Goal: Task Accomplishment & Management: Manage account settings

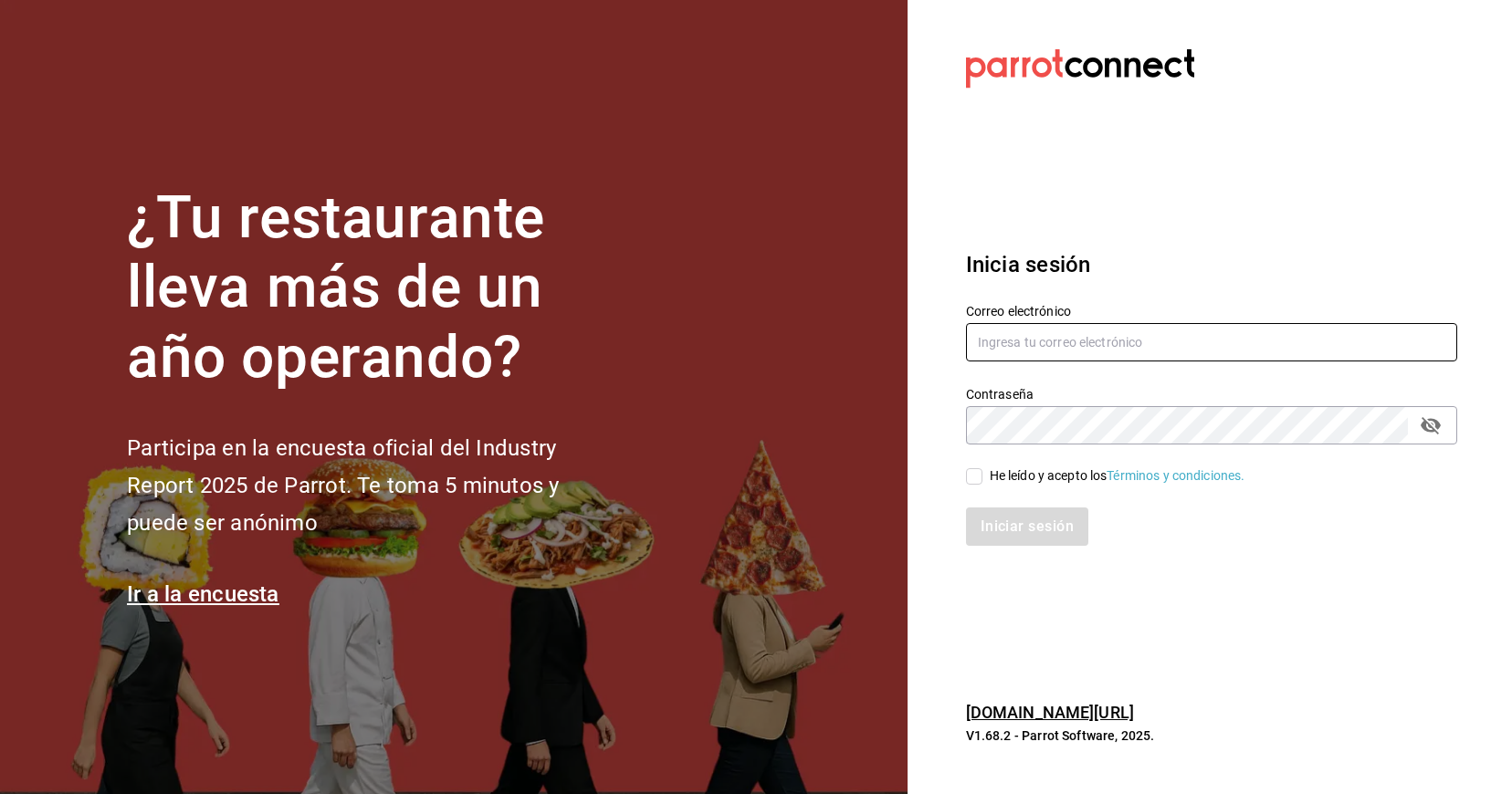
click at [1064, 329] on input "text" at bounding box center [1211, 342] width 491 height 38
type input "[EMAIL_ADDRESS][DOMAIN_NAME]"
click at [981, 479] on input "He leído y acepto los Términos y condiciones." at bounding box center [974, 477] width 17 height 17
checkbox input "true"
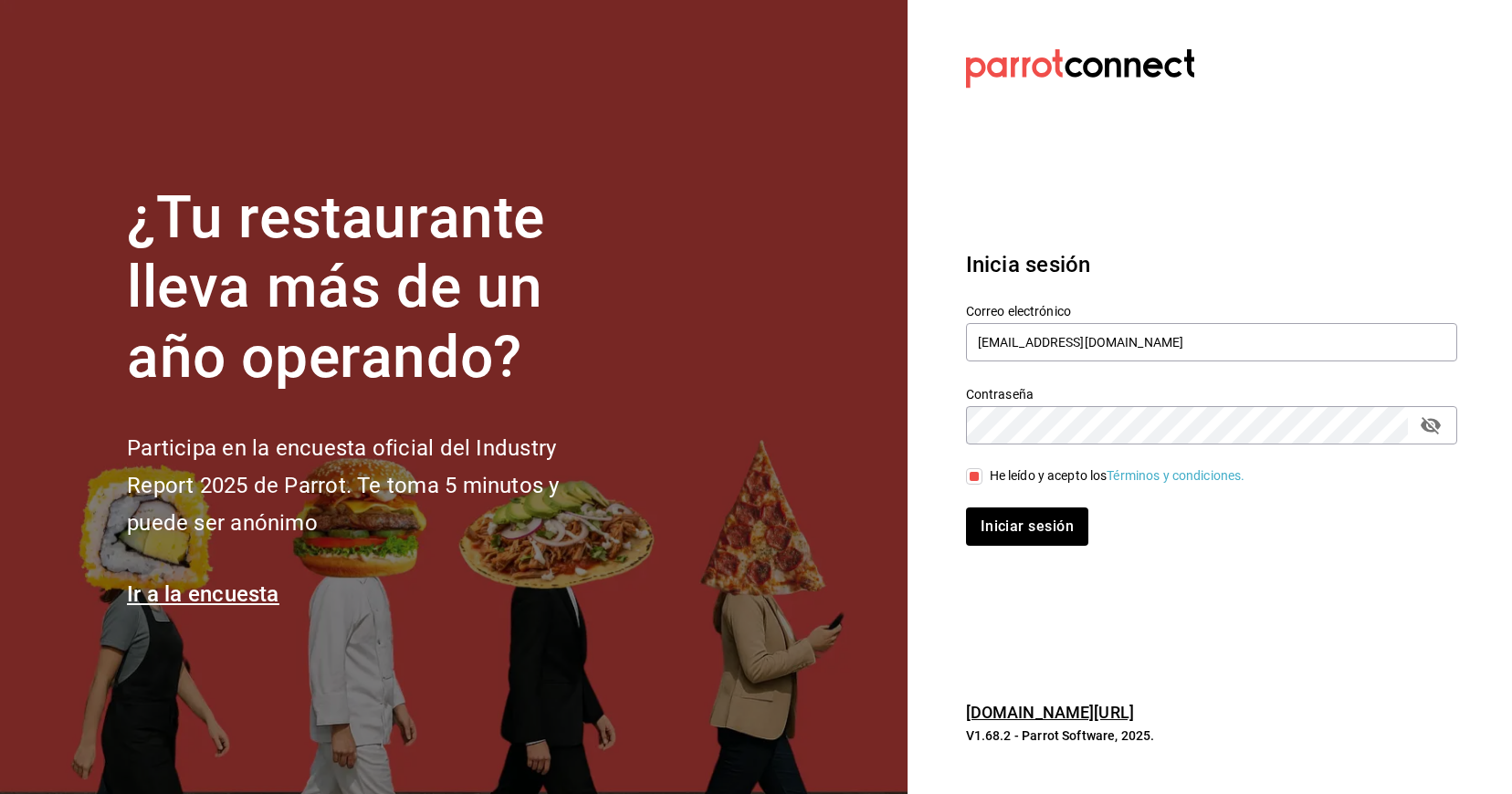
click at [995, 505] on div "Iniciar sesión" at bounding box center [1201, 516] width 513 height 60
click at [996, 535] on button "Iniciar sesión" at bounding box center [1028, 526] width 125 height 38
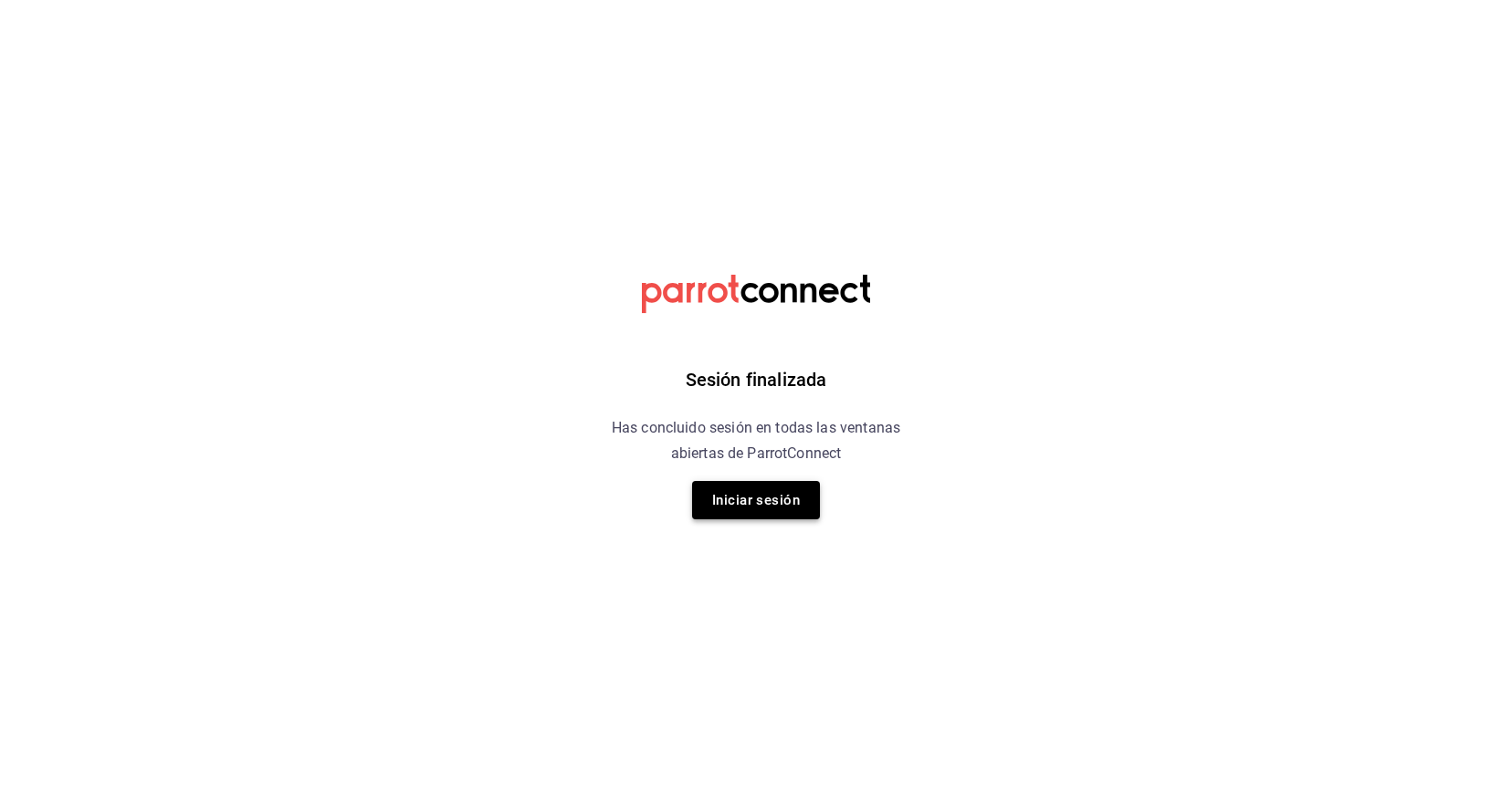
click at [730, 493] on button "Iniciar sesión" at bounding box center [756, 500] width 127 height 38
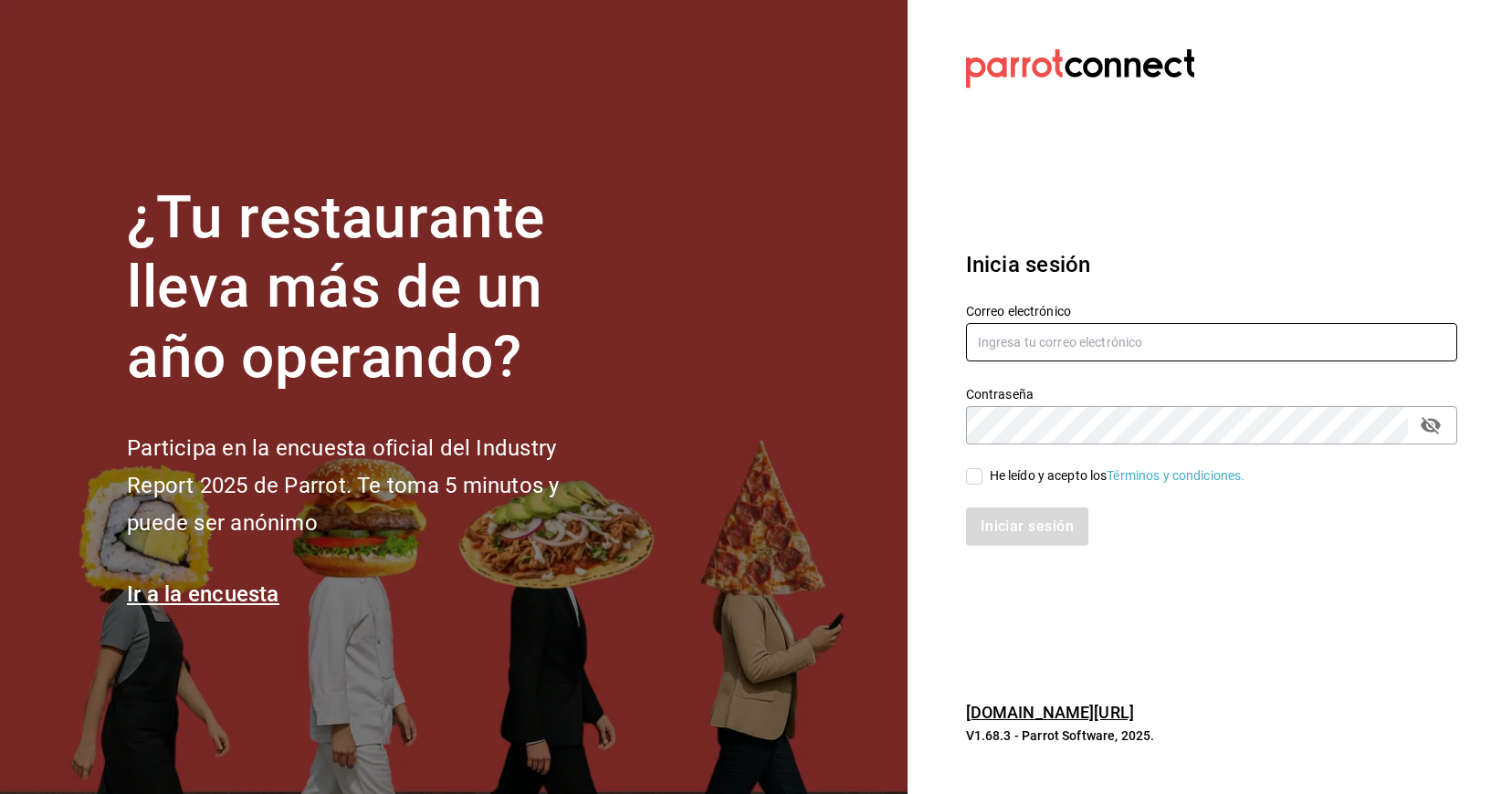
click at [1045, 334] on input "text" at bounding box center [1211, 342] width 491 height 38
type input "[EMAIL_ADDRESS][DOMAIN_NAME]"
click at [968, 486] on div "Iniciar sesión" at bounding box center [1201, 516] width 513 height 60
click at [968, 480] on input "He leído y acepto los Términos y condiciones." at bounding box center [974, 477] width 17 height 17
checkbox input "true"
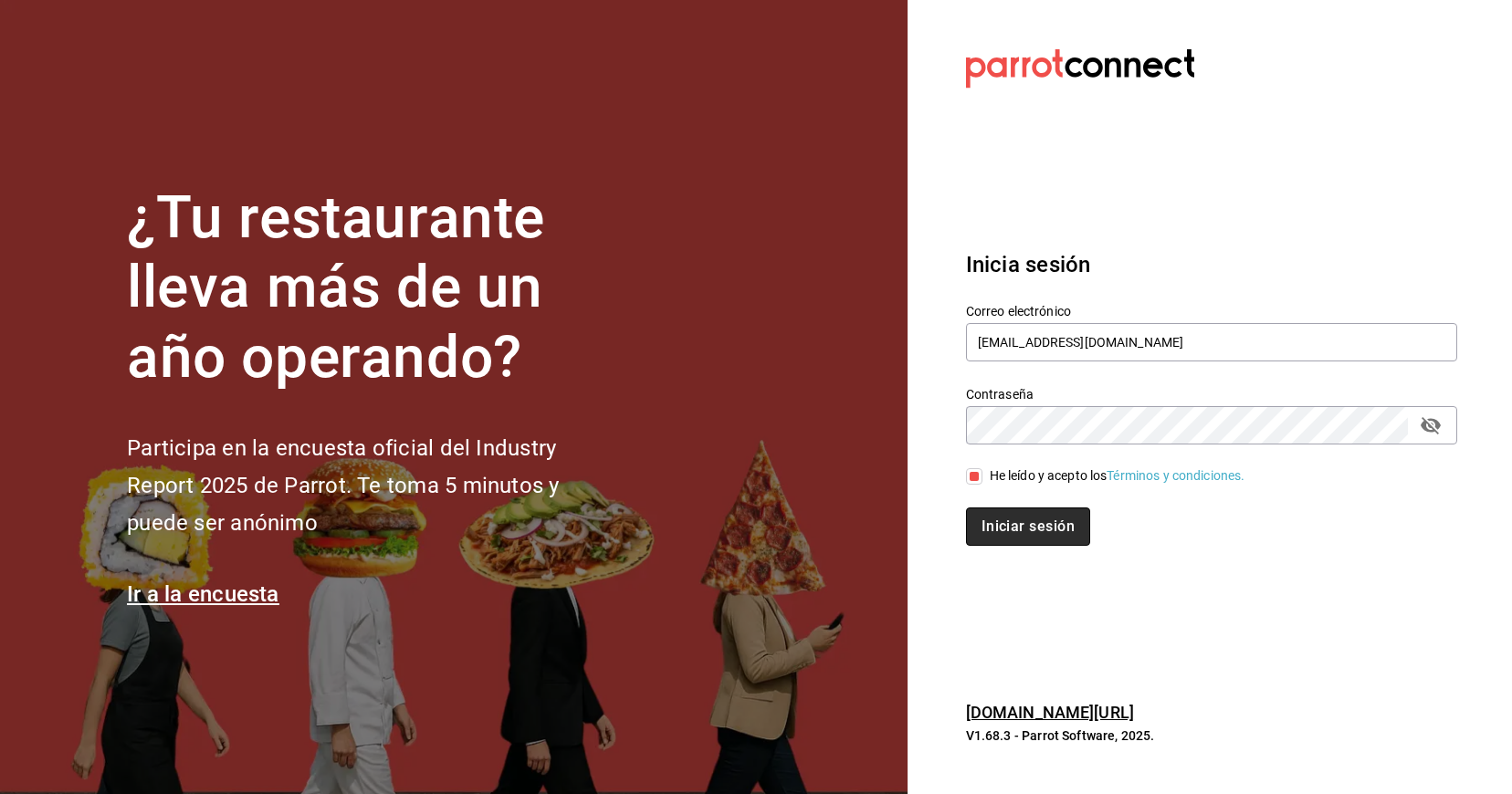
click at [986, 516] on button "Iniciar sesión" at bounding box center [1028, 526] width 125 height 38
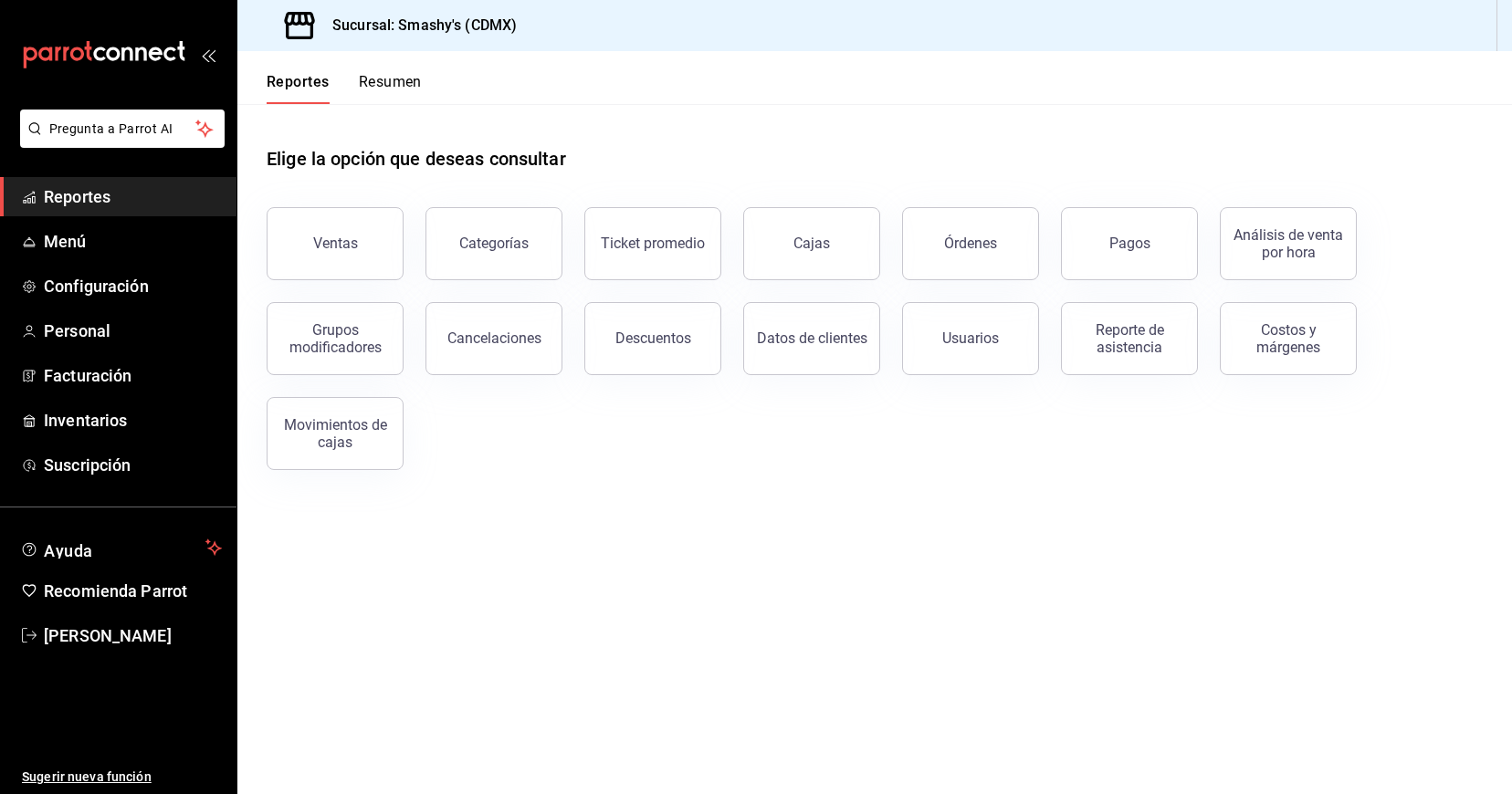
click at [404, 81] on button "Resumen" at bounding box center [390, 88] width 63 height 31
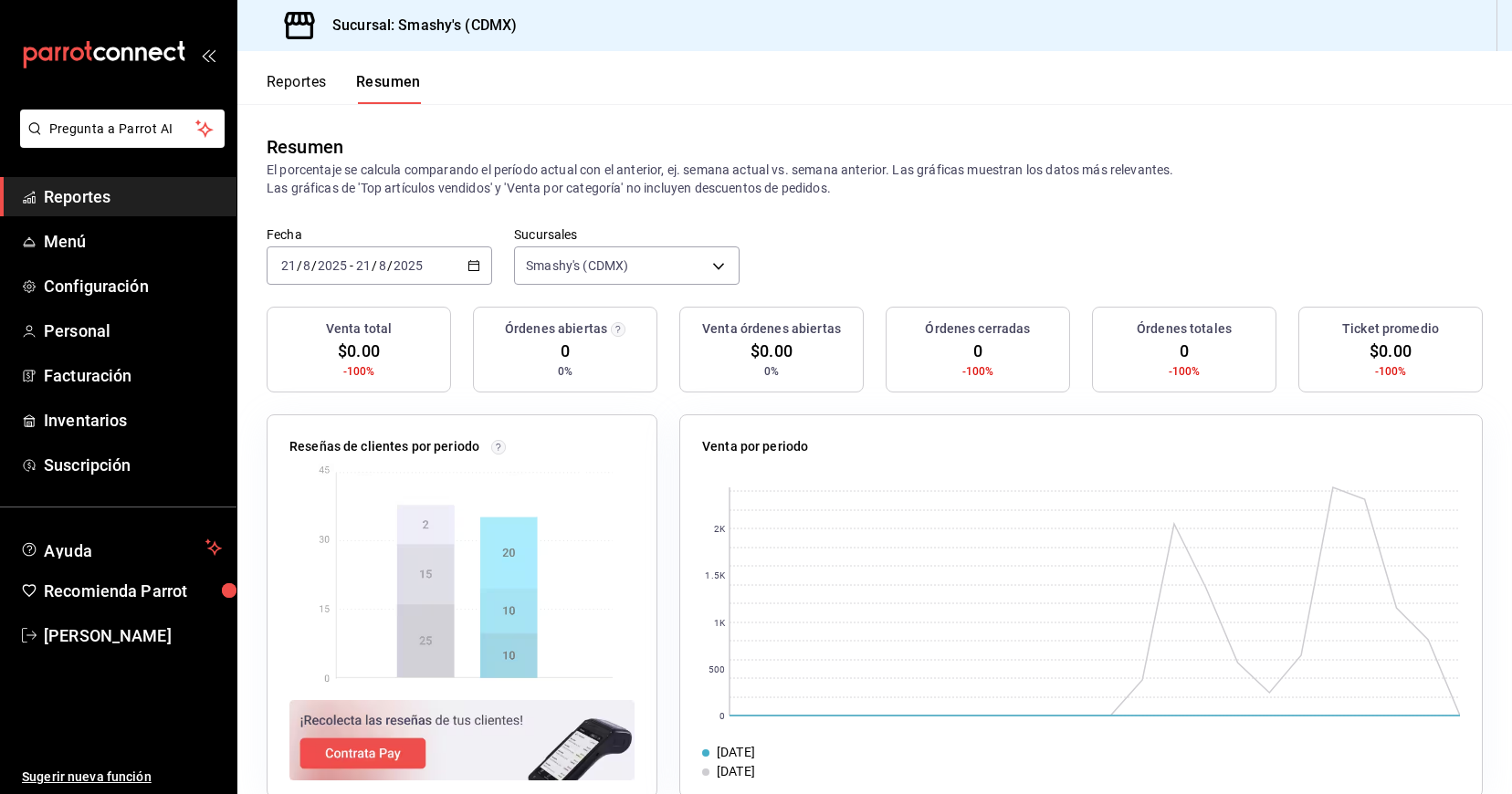
click at [472, 265] on icon "button" at bounding box center [474, 266] width 13 height 13
click at [373, 351] on li "Ayer" at bounding box center [353, 362] width 170 height 41
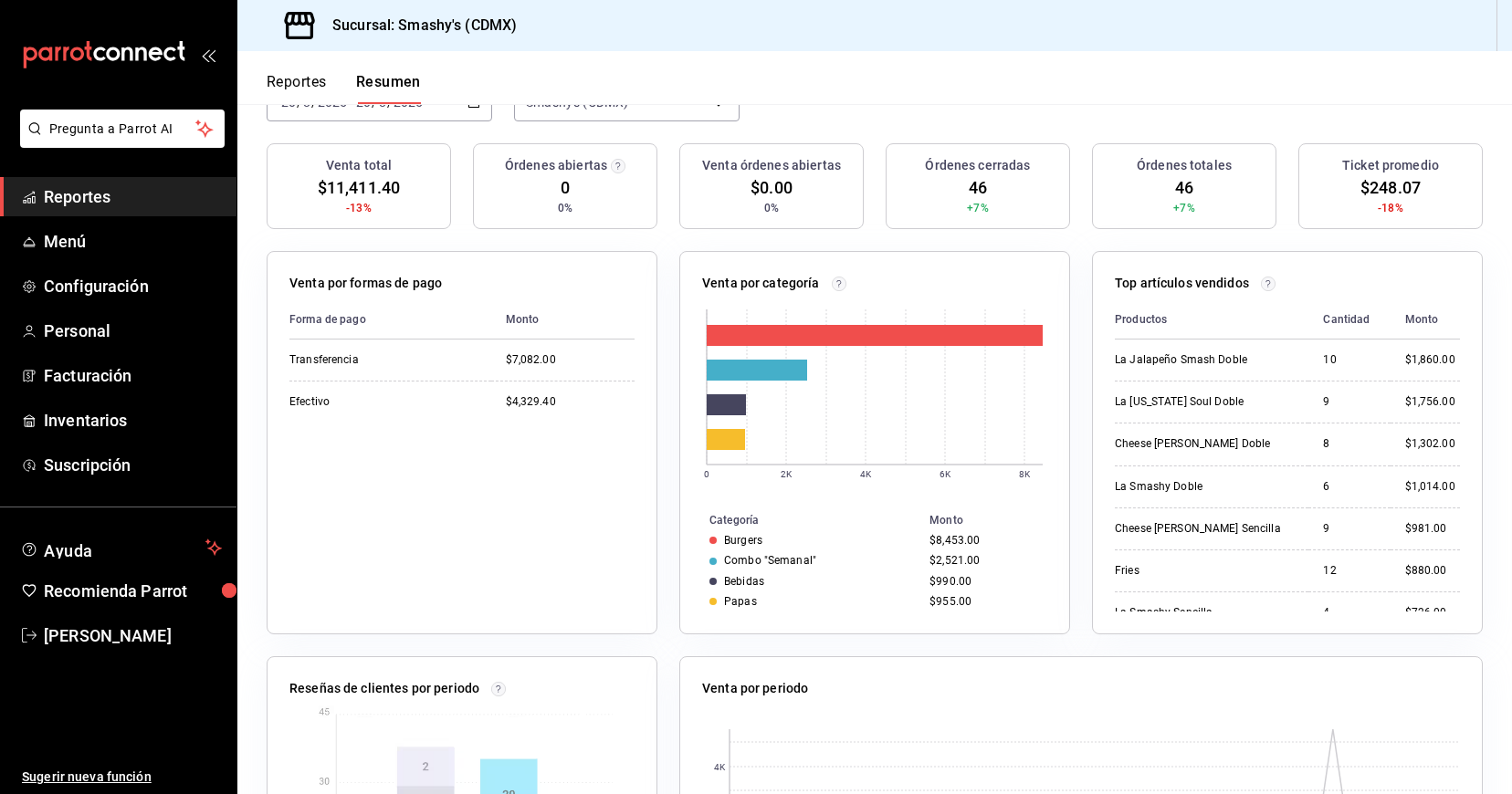
scroll to position [167, 0]
